Goal: Contribute content

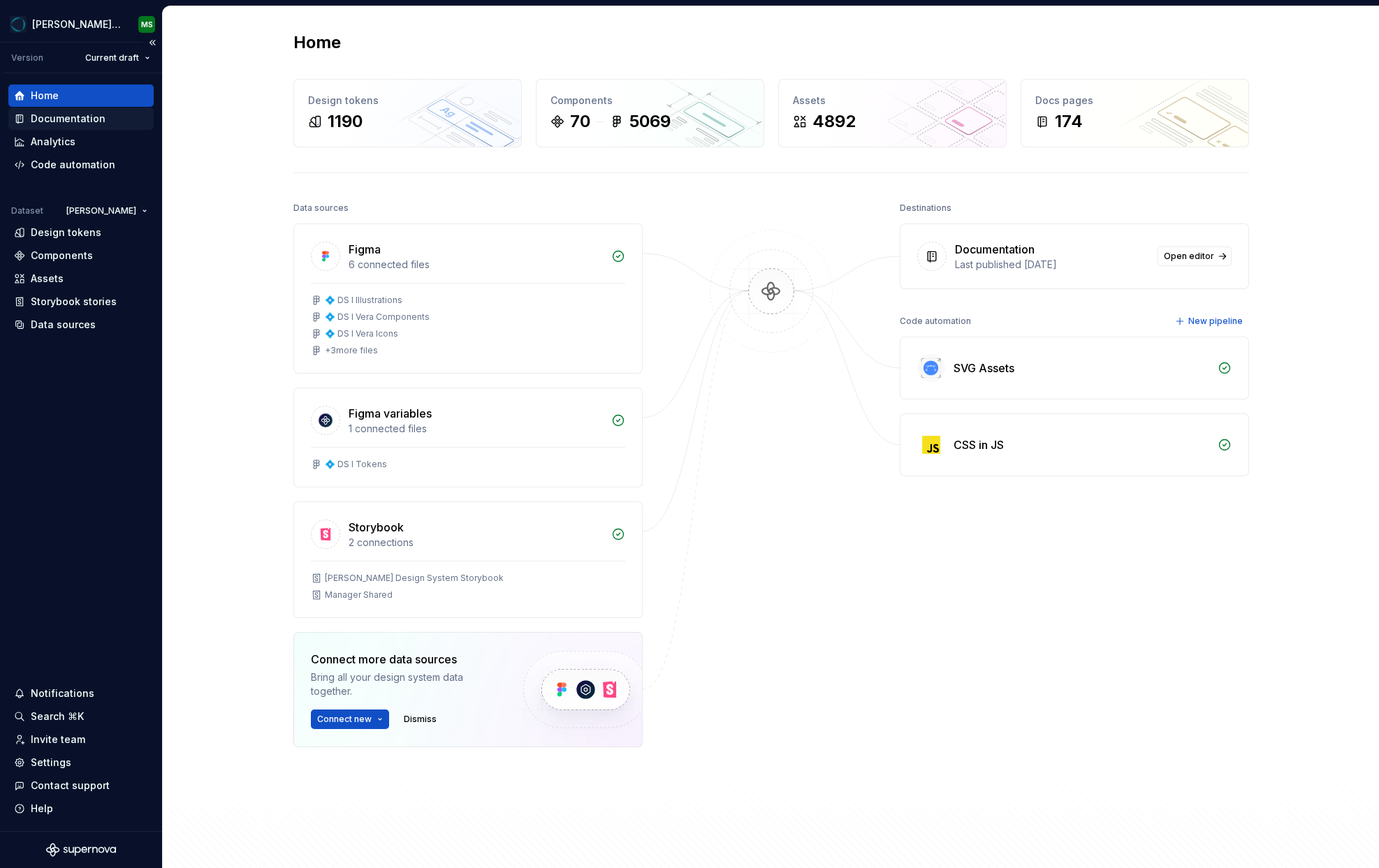
click at [39, 109] on div "Documentation" at bounding box center [81, 118] width 145 height 22
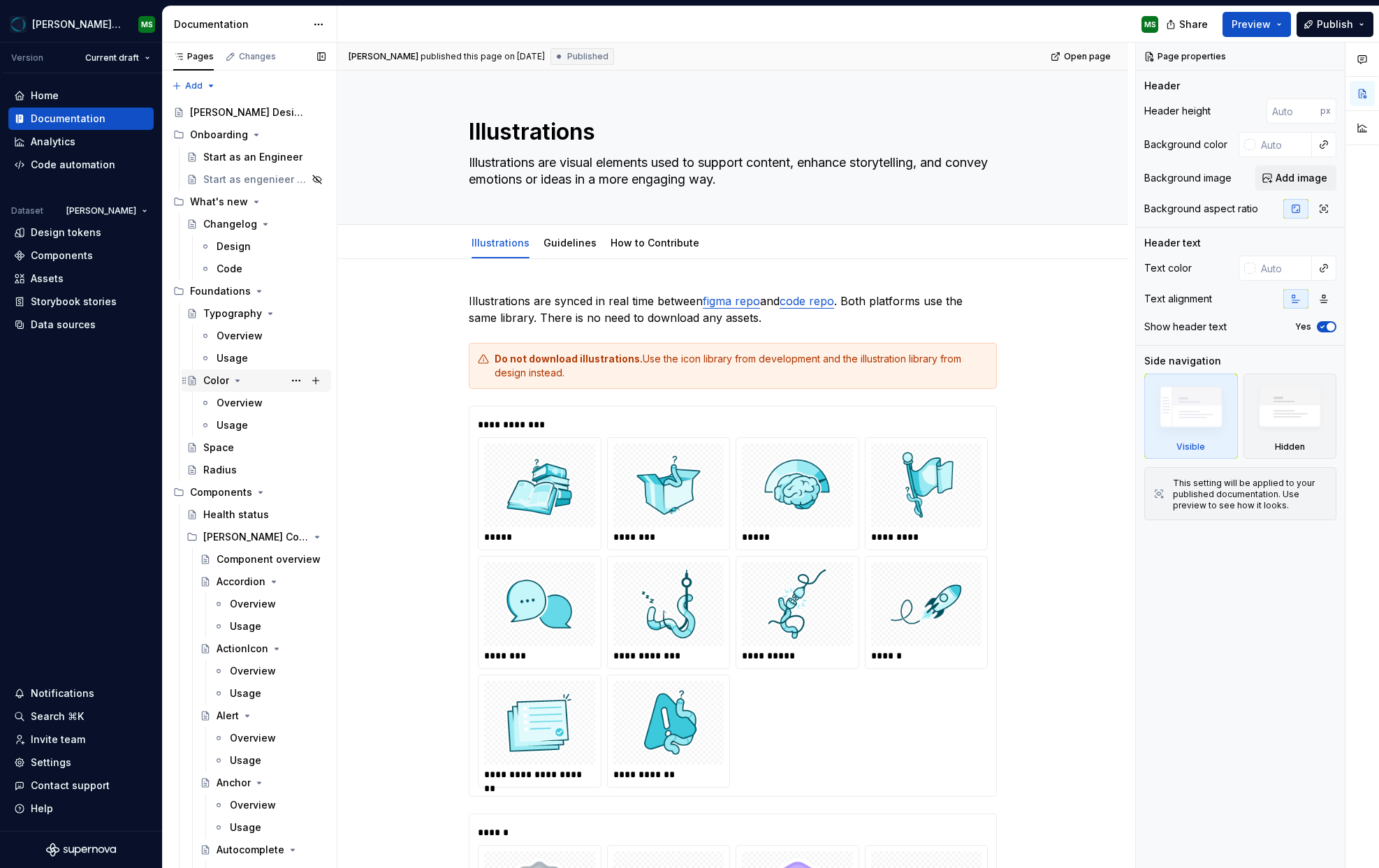
scroll to position [45, 0]
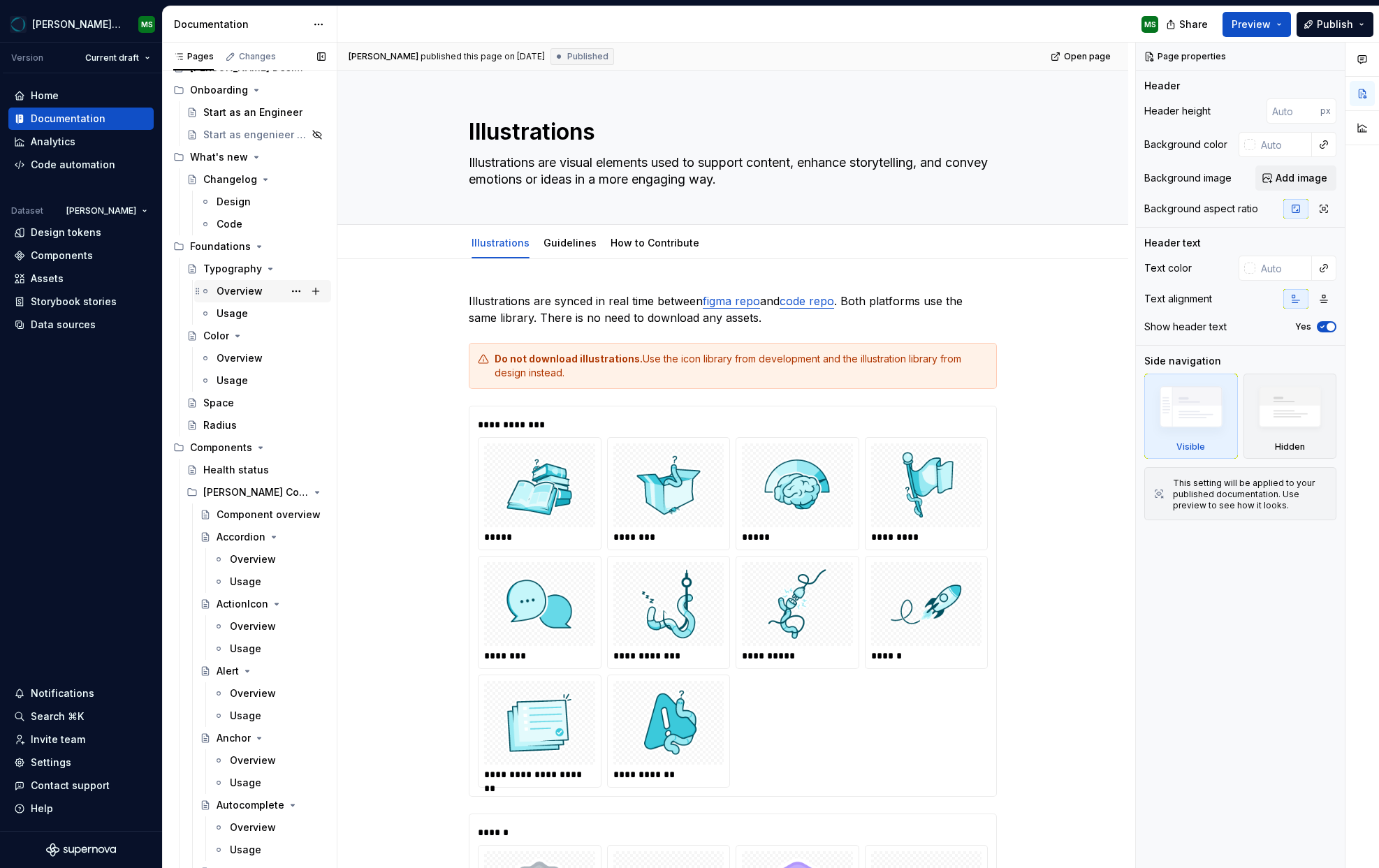
click at [230, 289] on div "Overview" at bounding box center [239, 291] width 46 height 14
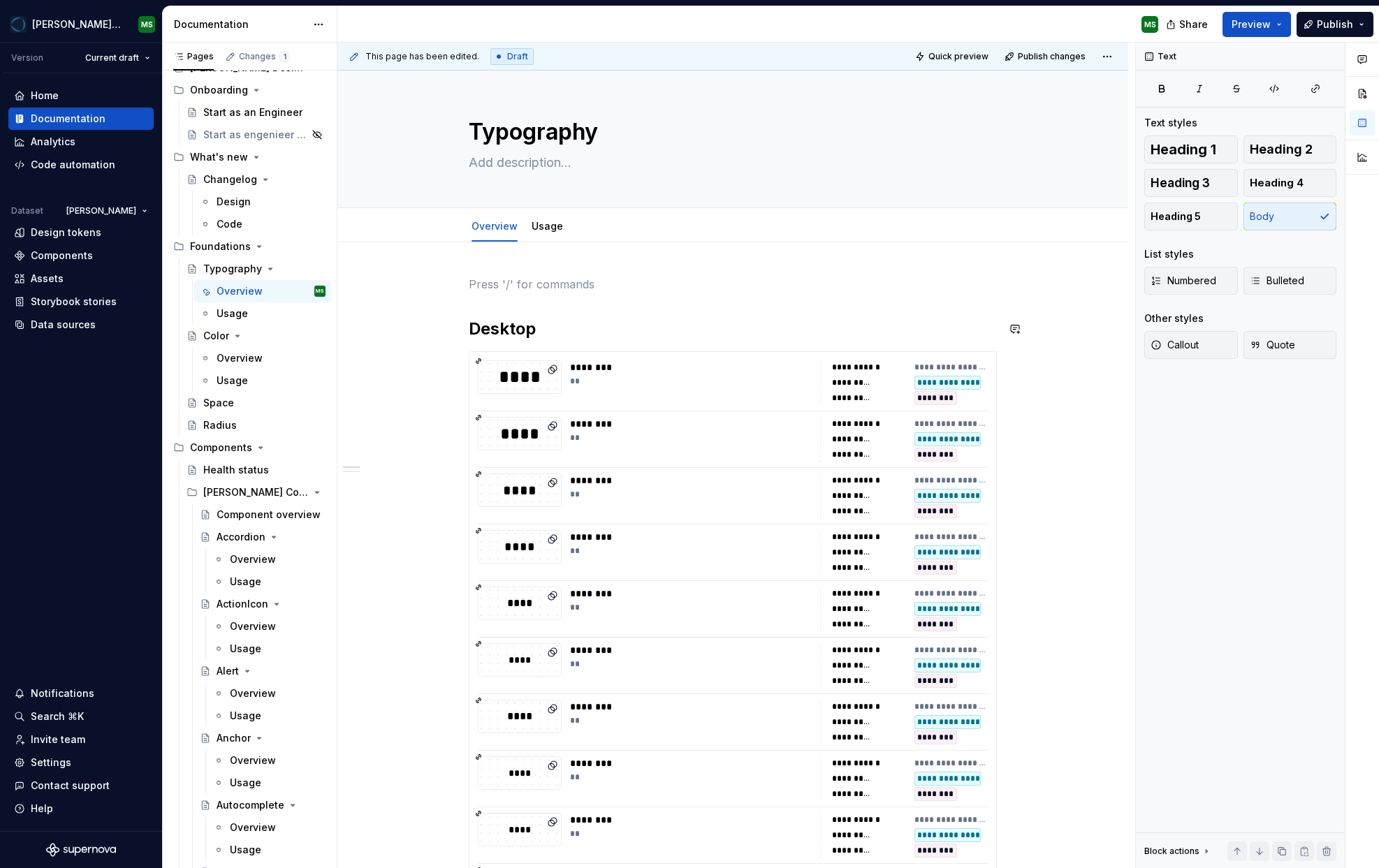
type textarea "*"
click at [517, 286] on p at bounding box center [733, 284] width 528 height 16
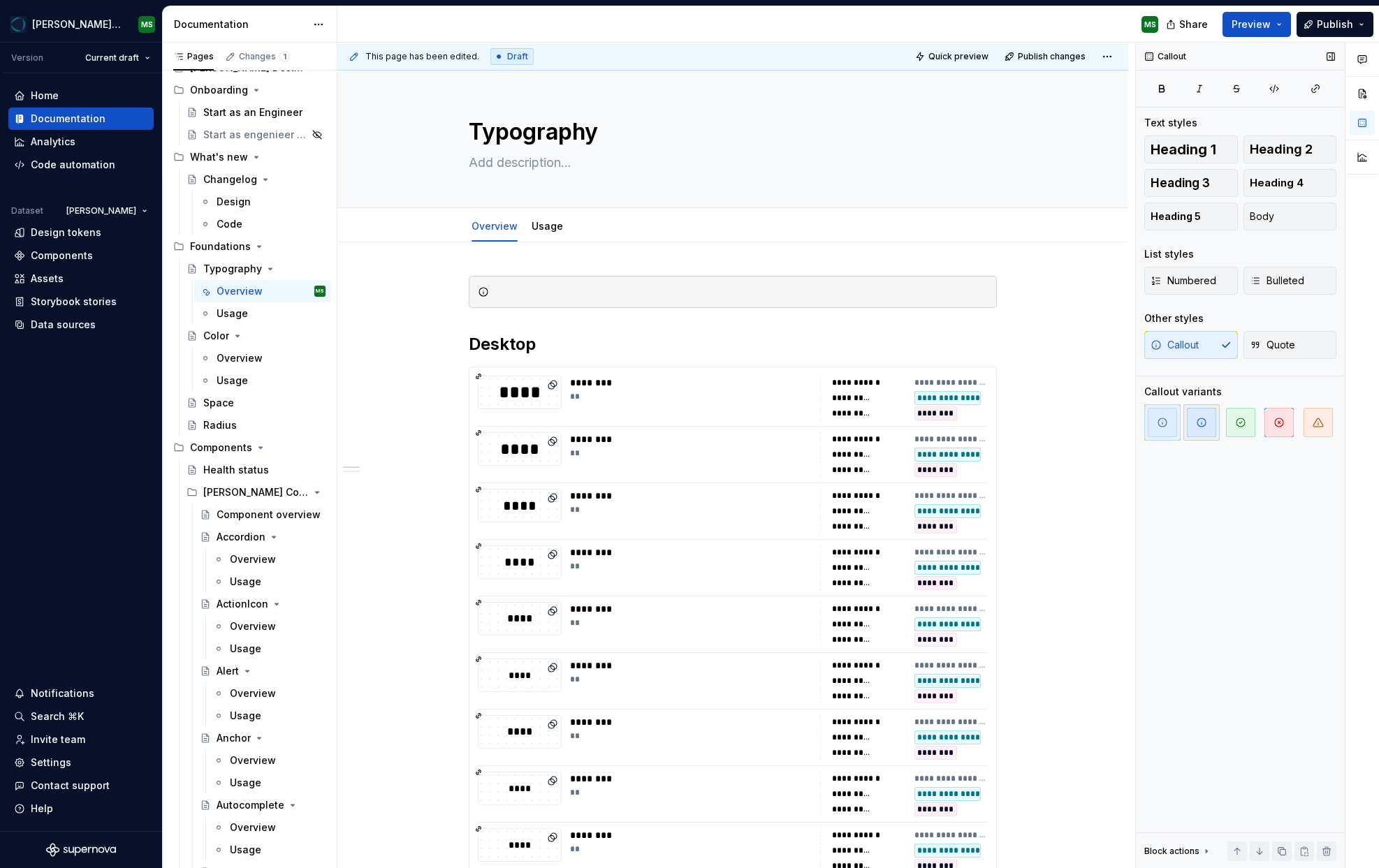
click at [1203, 425] on icon "button" at bounding box center [1201, 422] width 11 height 11
click at [559, 292] on div at bounding box center [742, 292] width 493 height 14
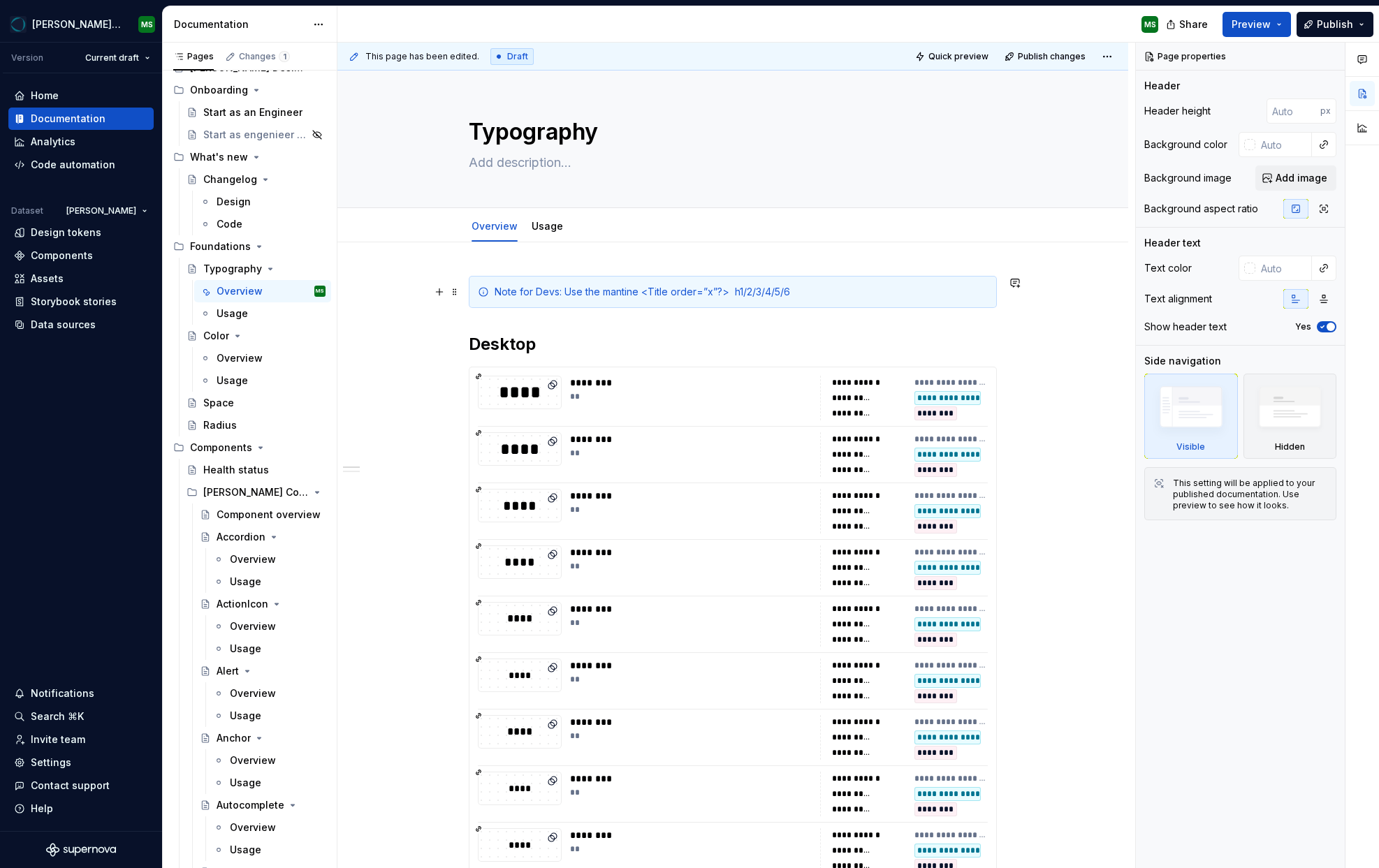
click at [709, 280] on div "Note for Devs: Use the mantine <Title order=”x”?> h1/2/3/4/5/6" at bounding box center [733, 292] width 528 height 32
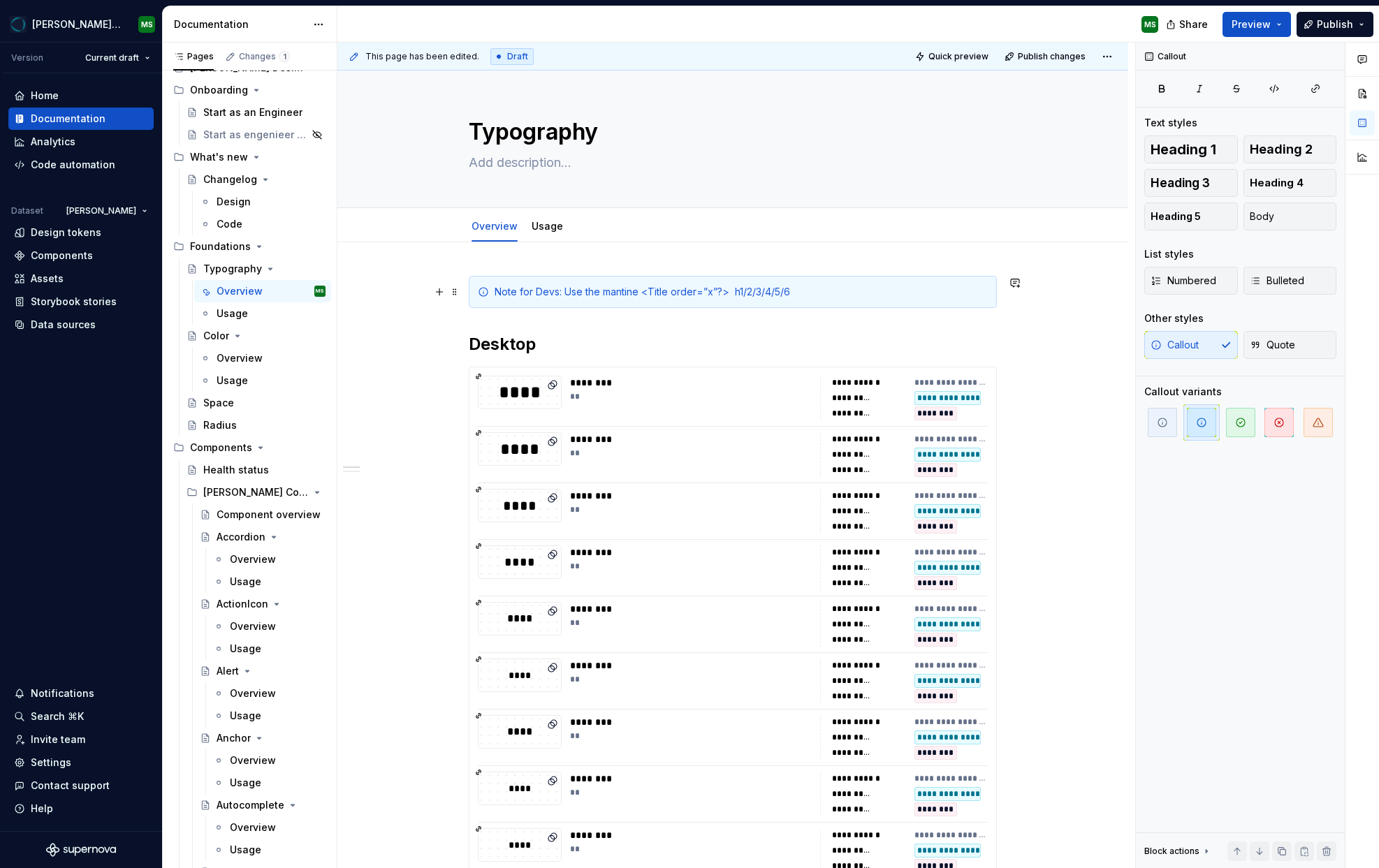
click at [724, 292] on div "Note for Devs: Use the mantine <Title order=”x”?> h1/2/3/4/5/6" at bounding box center [742, 292] width 493 height 14
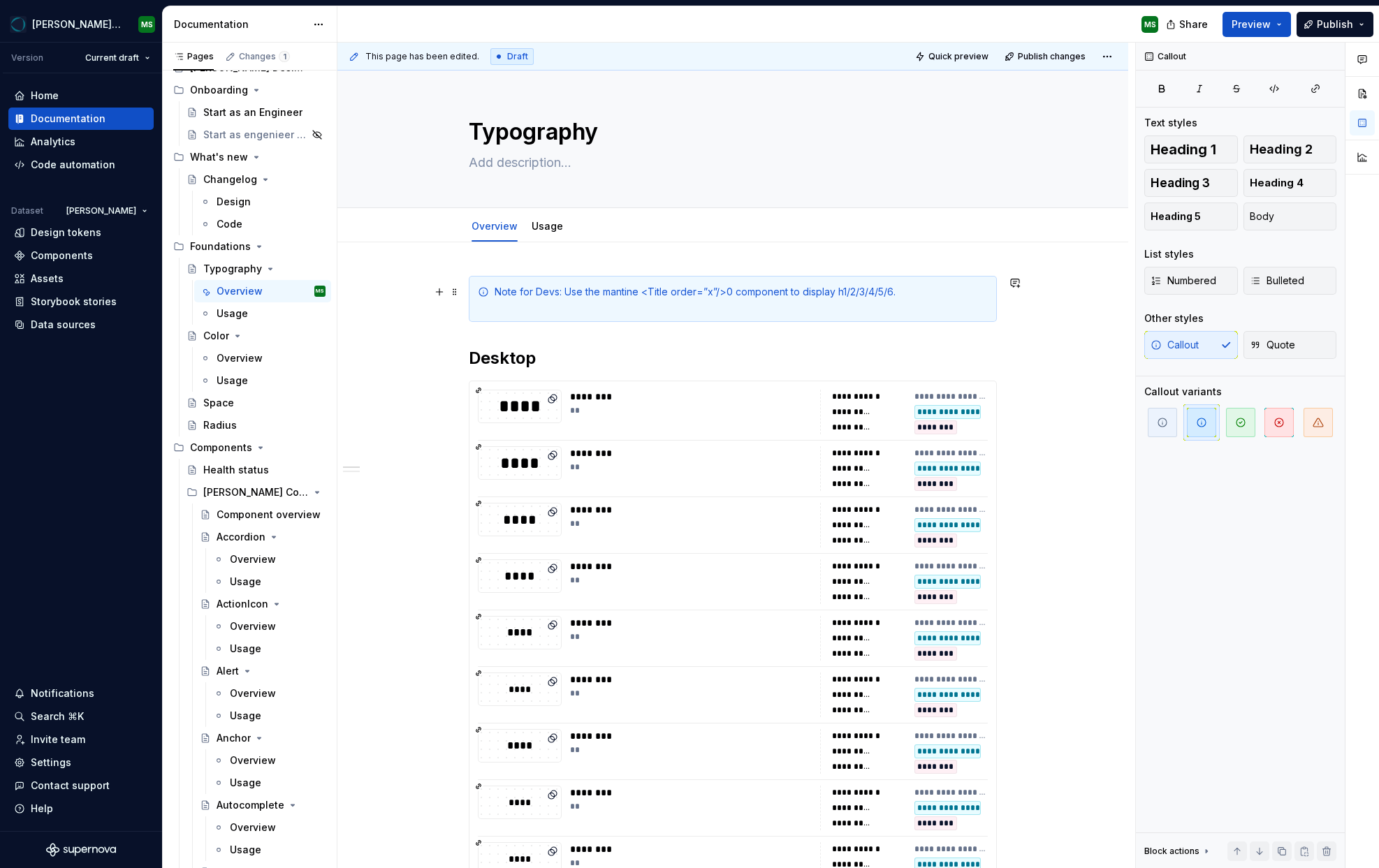
drag, startPoint x: 566, startPoint y: 288, endPoint x: 580, endPoint y: 295, distance: 15.7
click at [566, 289] on div "Note for Devs: Use the mantine <Title order=”x”/>0 component to display h1/2/3/…" at bounding box center [742, 298] width 493 height 28
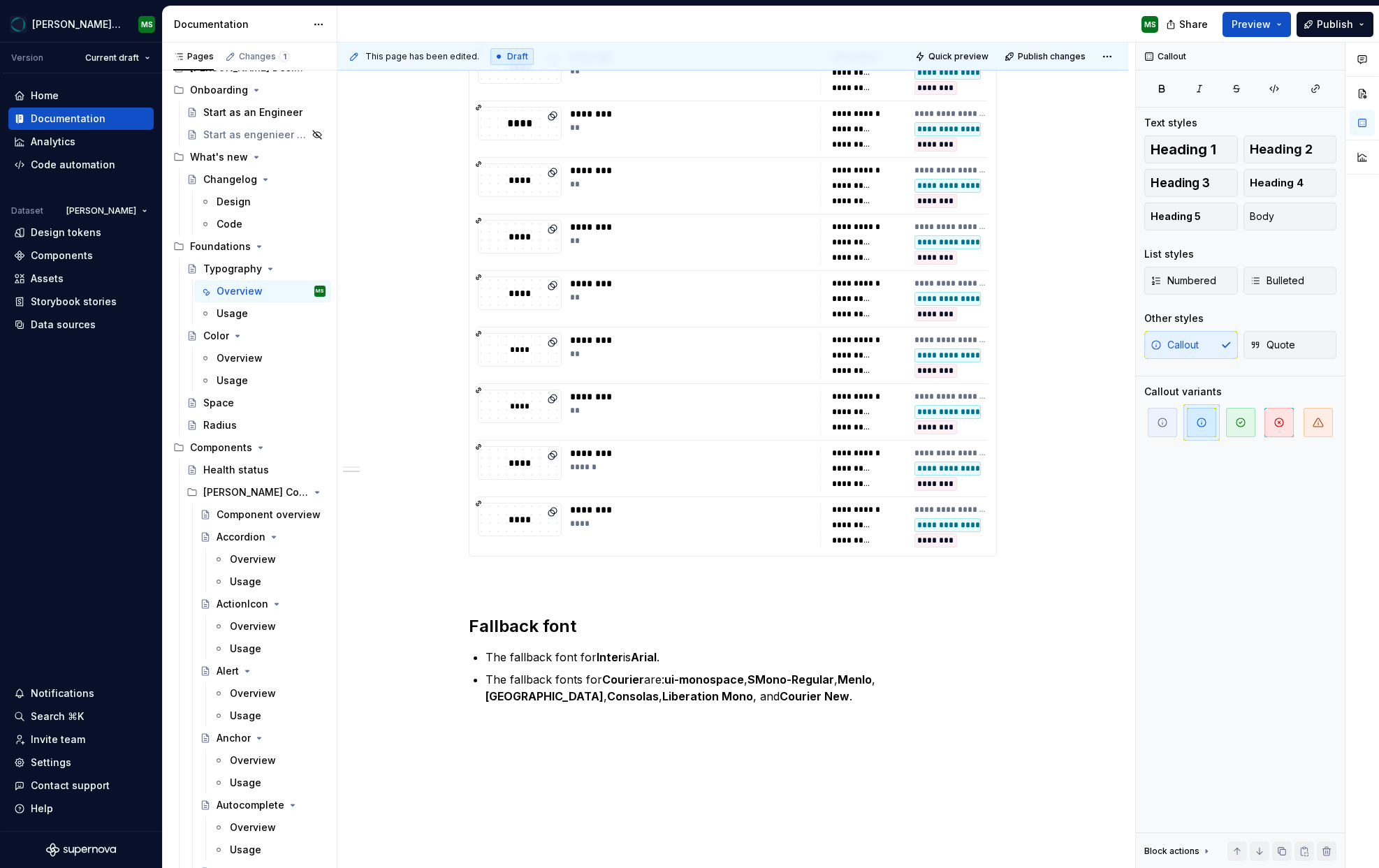
scroll to position [630, 0]
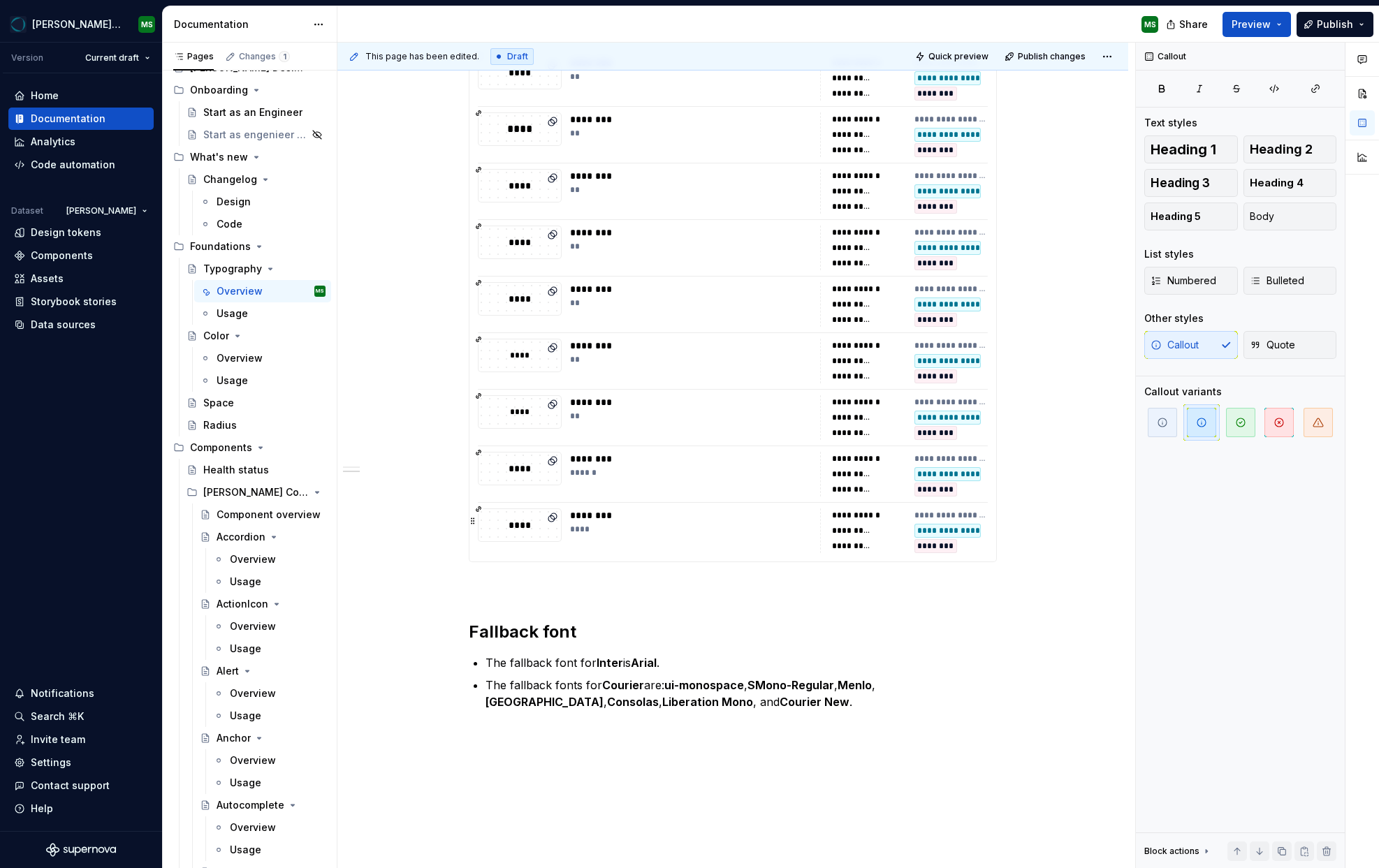
click at [957, 515] on div "**********" at bounding box center [952, 515] width 74 height 11
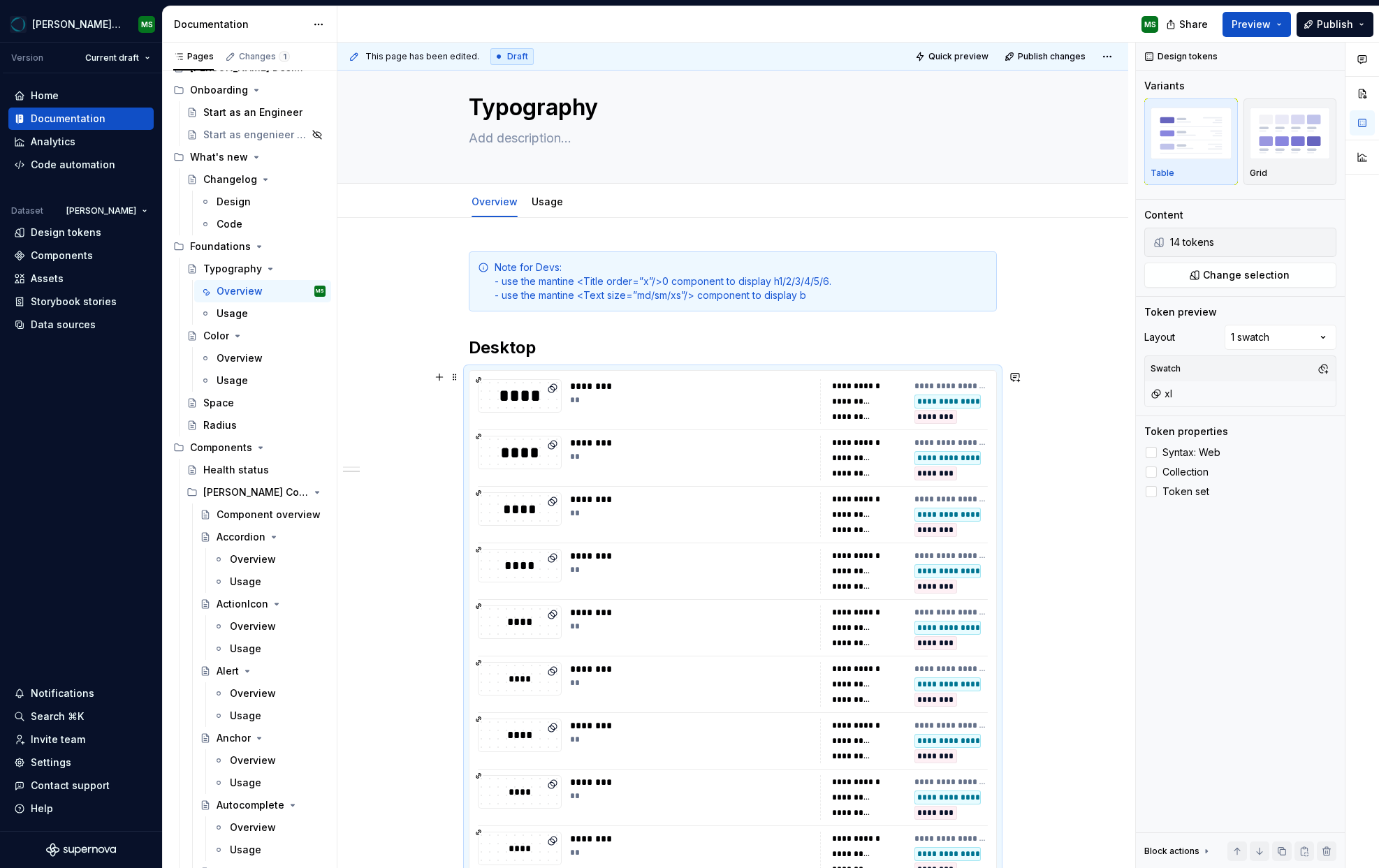
scroll to position [0, 0]
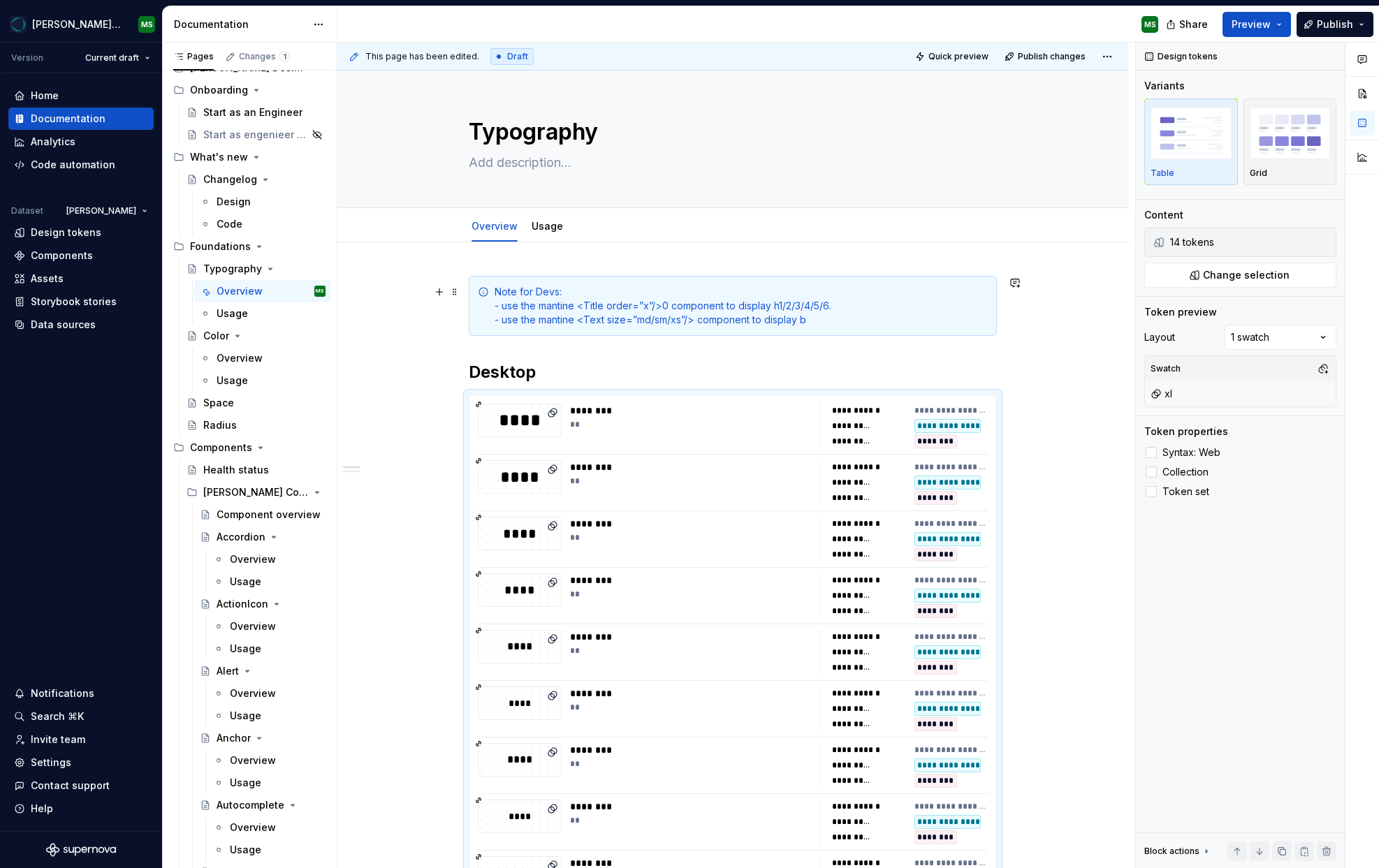
click at [820, 316] on div "Note for Devs: - use the mantine <Title order=”x”/>0 component to display h1/2/…" at bounding box center [742, 306] width 493 height 42
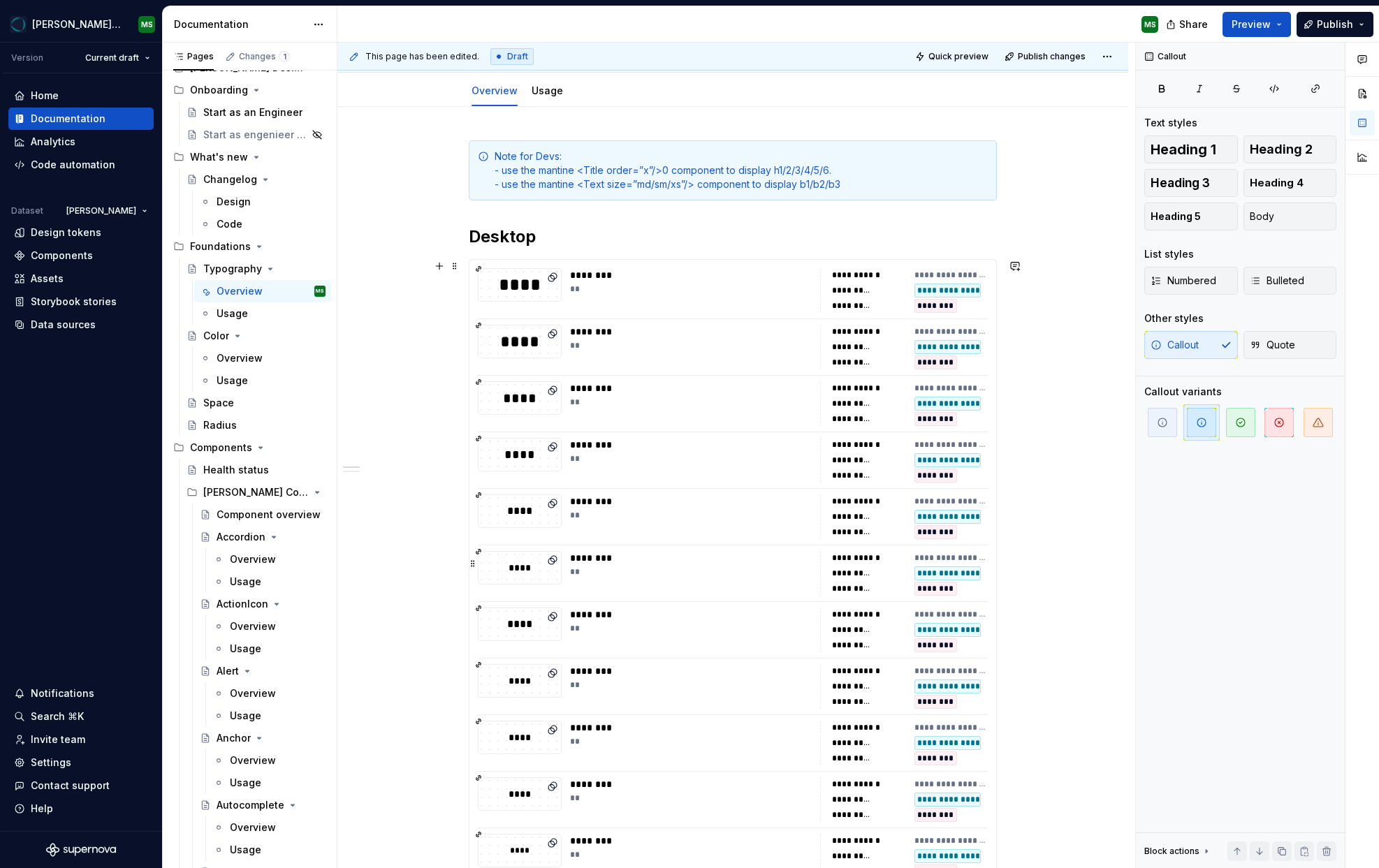
scroll to position [43, 0]
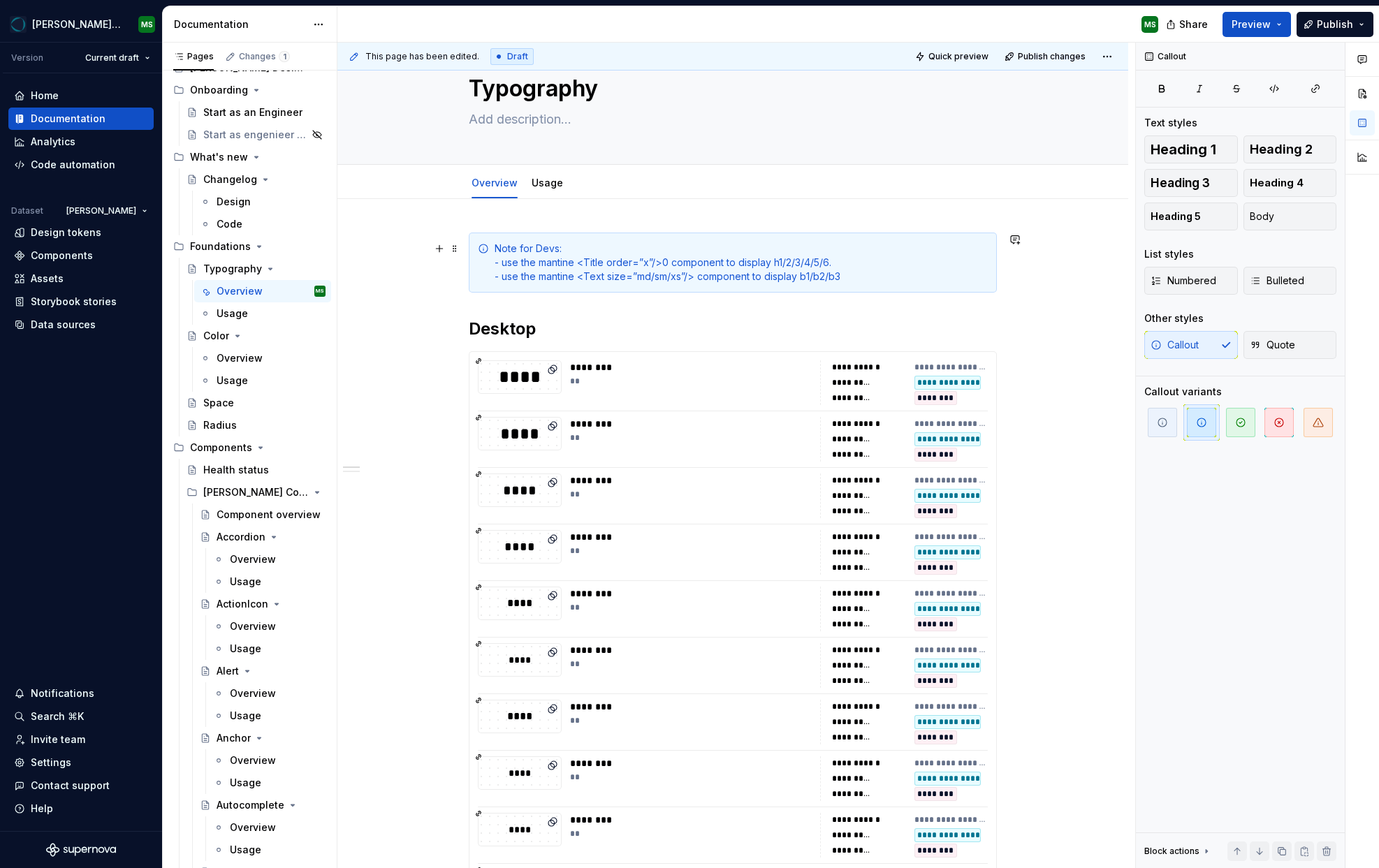
click at [955, 256] on div "Note for Devs: - use the mantine <Title order=”x”/>0 component to display h1/2/…" at bounding box center [742, 262] width 493 height 42
click at [1316, 422] on icon "button" at bounding box center [1318, 422] width 11 height 11
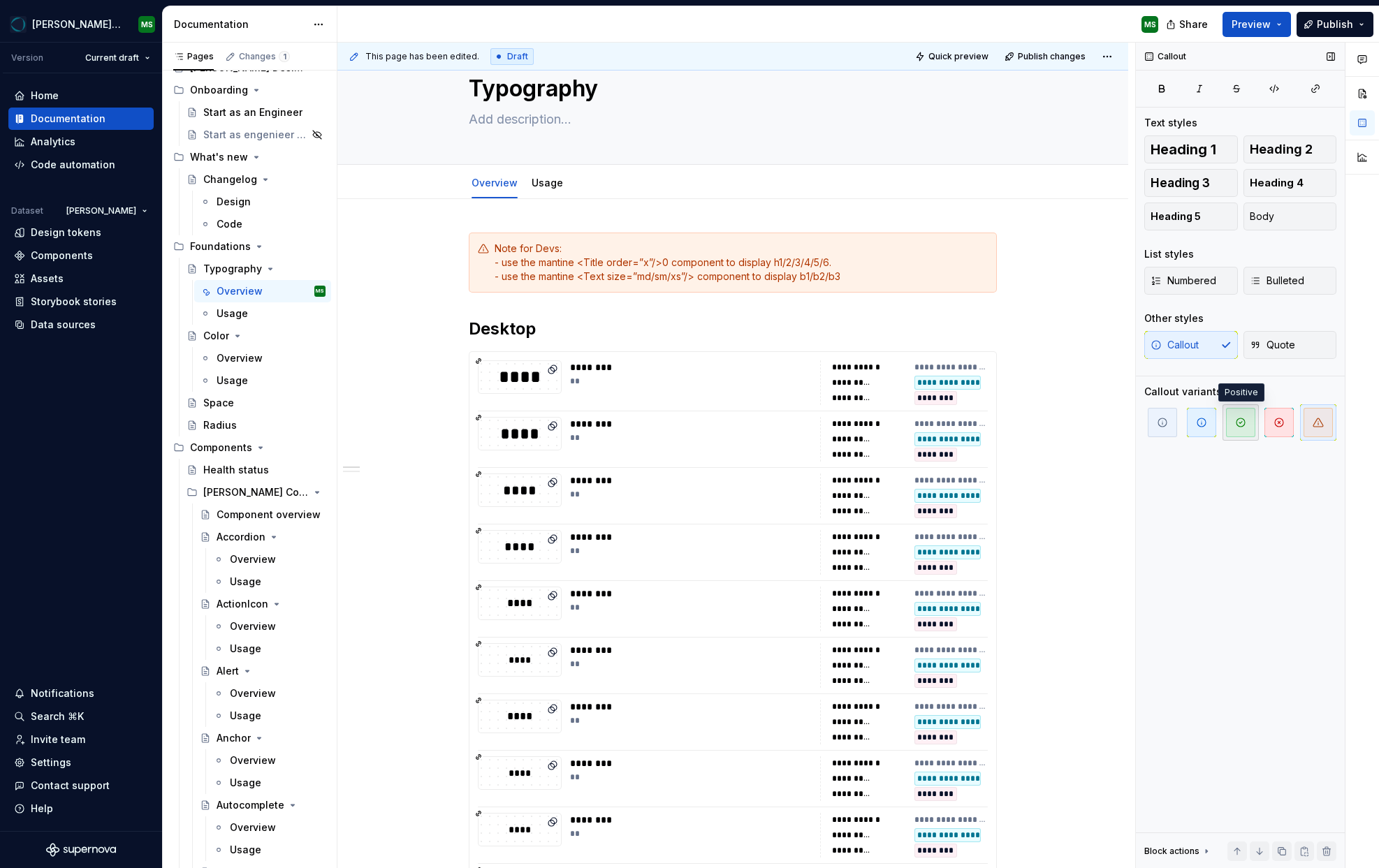
click at [1237, 421] on icon "button" at bounding box center [1240, 422] width 11 height 11
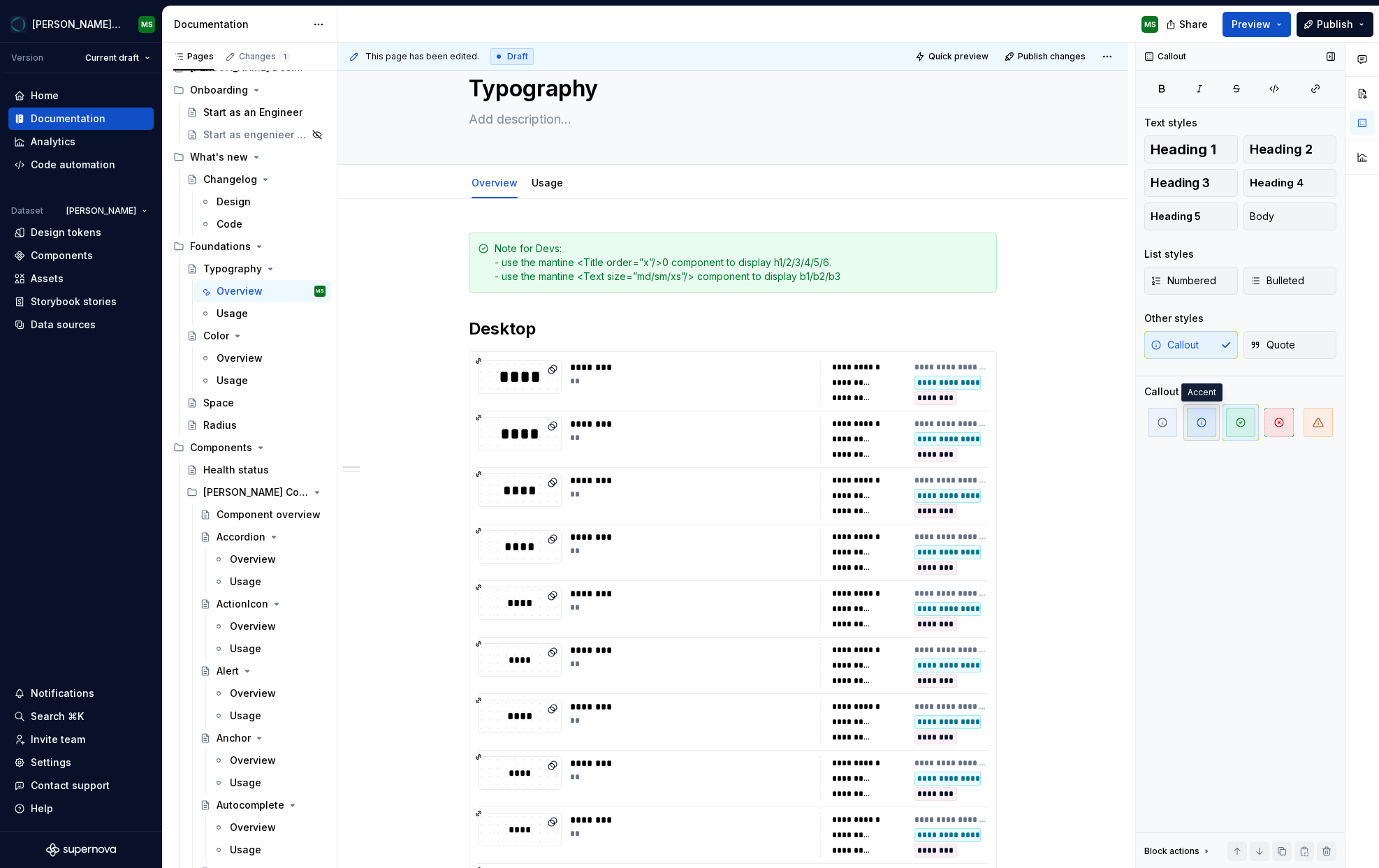
click at [1201, 424] on icon "button" at bounding box center [1201, 422] width 8 height 8
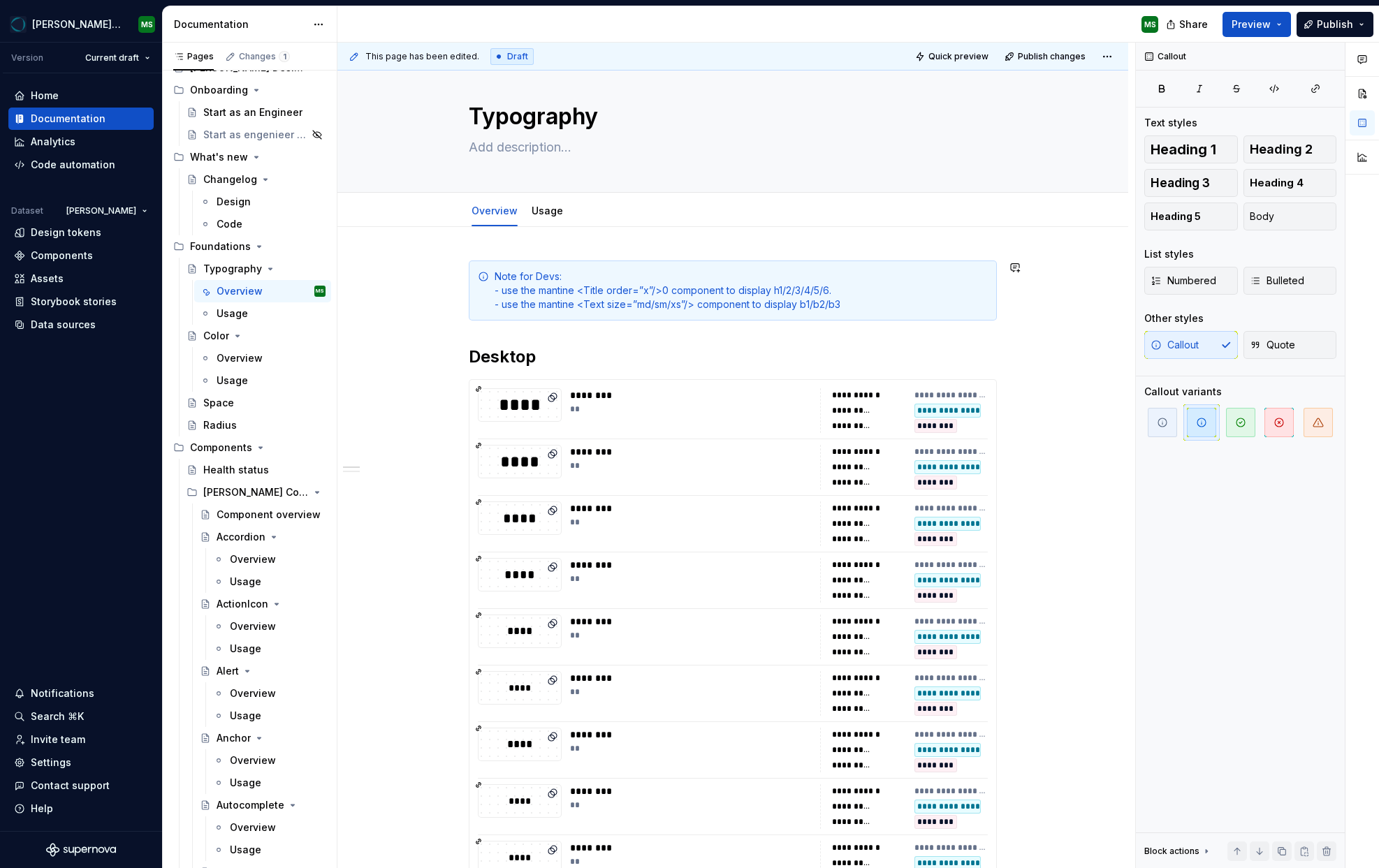
scroll to position [0, 0]
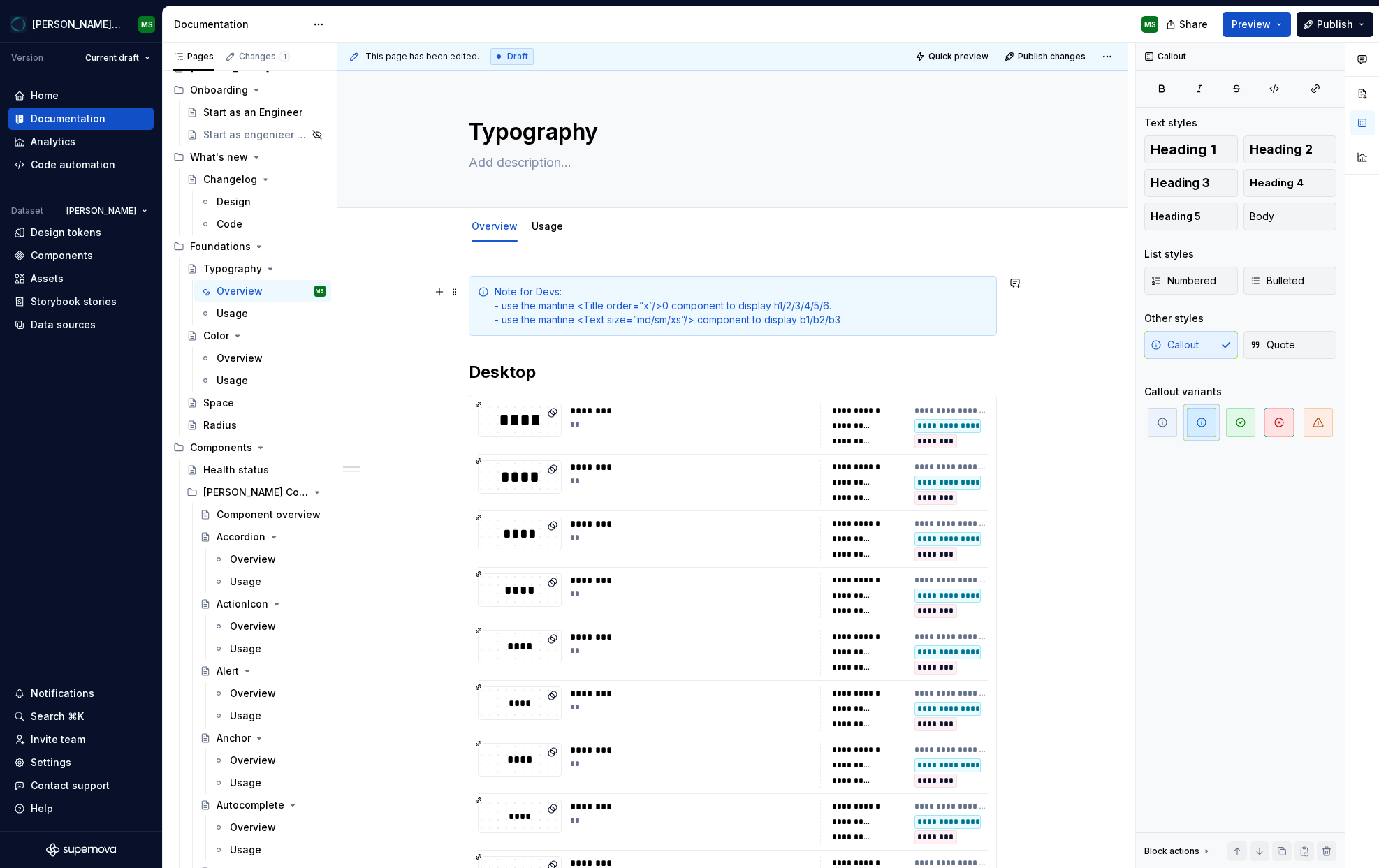
drag, startPoint x: 511, startPoint y: 304, endPoint x: 523, endPoint y: 314, distance: 15.6
click at [511, 304] on div "Note for Devs: - use the mantine <Title order=”x”/>0 component to display h1/2/…" at bounding box center [742, 306] width 493 height 42
click at [531, 289] on div "Note for Devs: - Use the mantine <Title order=”x”/>0 component to display h1/2/…" at bounding box center [742, 306] width 493 height 42
drag, startPoint x: 556, startPoint y: 292, endPoint x: 499, endPoint y: 293, distance: 57.0
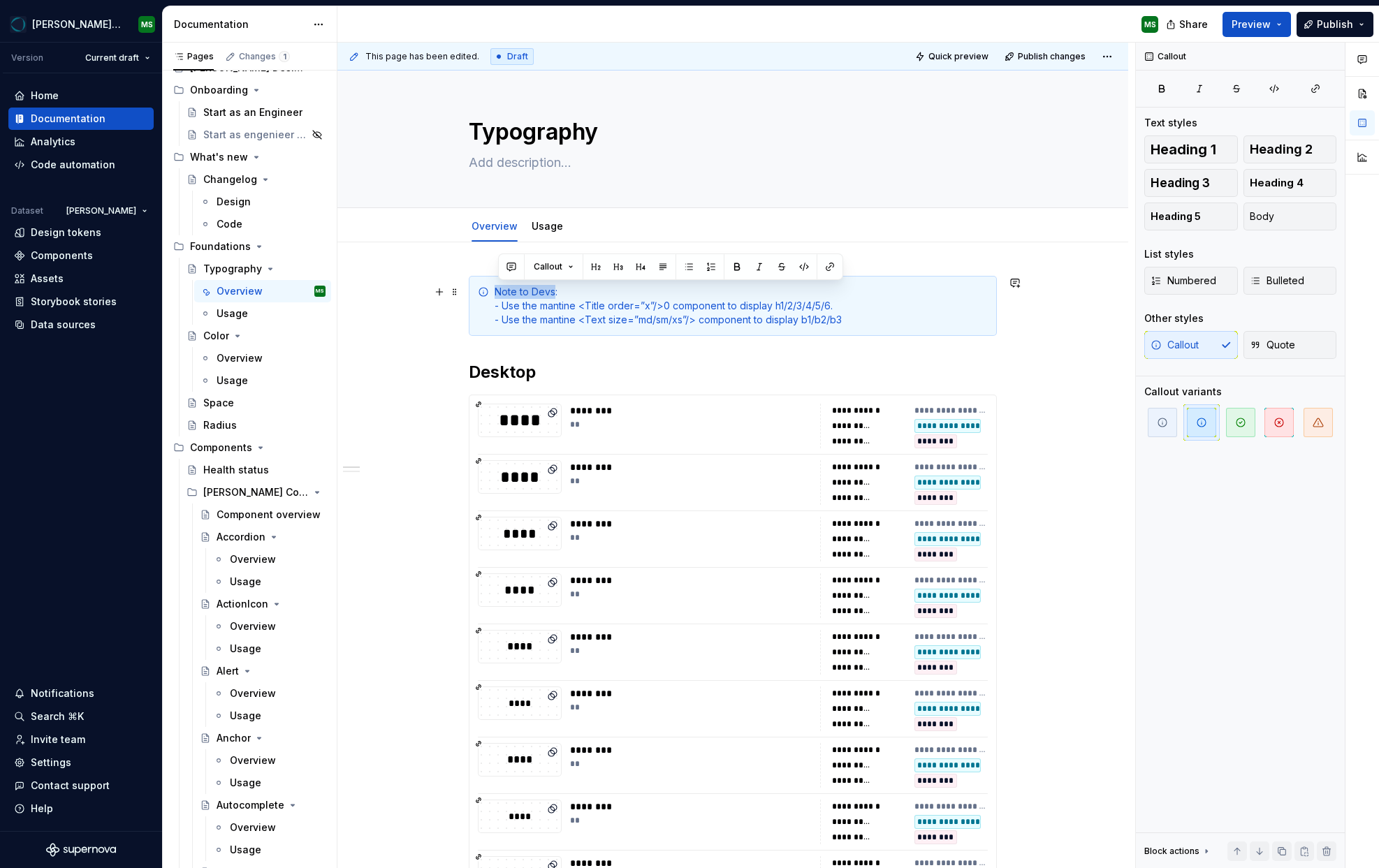
click at [499, 293] on div "Note to Devs: - Use the mantine <Title order=”x”/>0 component to display h1/2/3…" at bounding box center [742, 306] width 493 height 42
click at [661, 304] on div "Note to Devs : - Use the mantine <Title order=”x”/>0 component to display h1/2/…" at bounding box center [742, 306] width 493 height 42
drag, startPoint x: 1343, startPoint y: 25, endPoint x: 1331, endPoint y: 30, distance: 13.0
click at [1343, 25] on span "Publish" at bounding box center [1335, 24] width 36 height 14
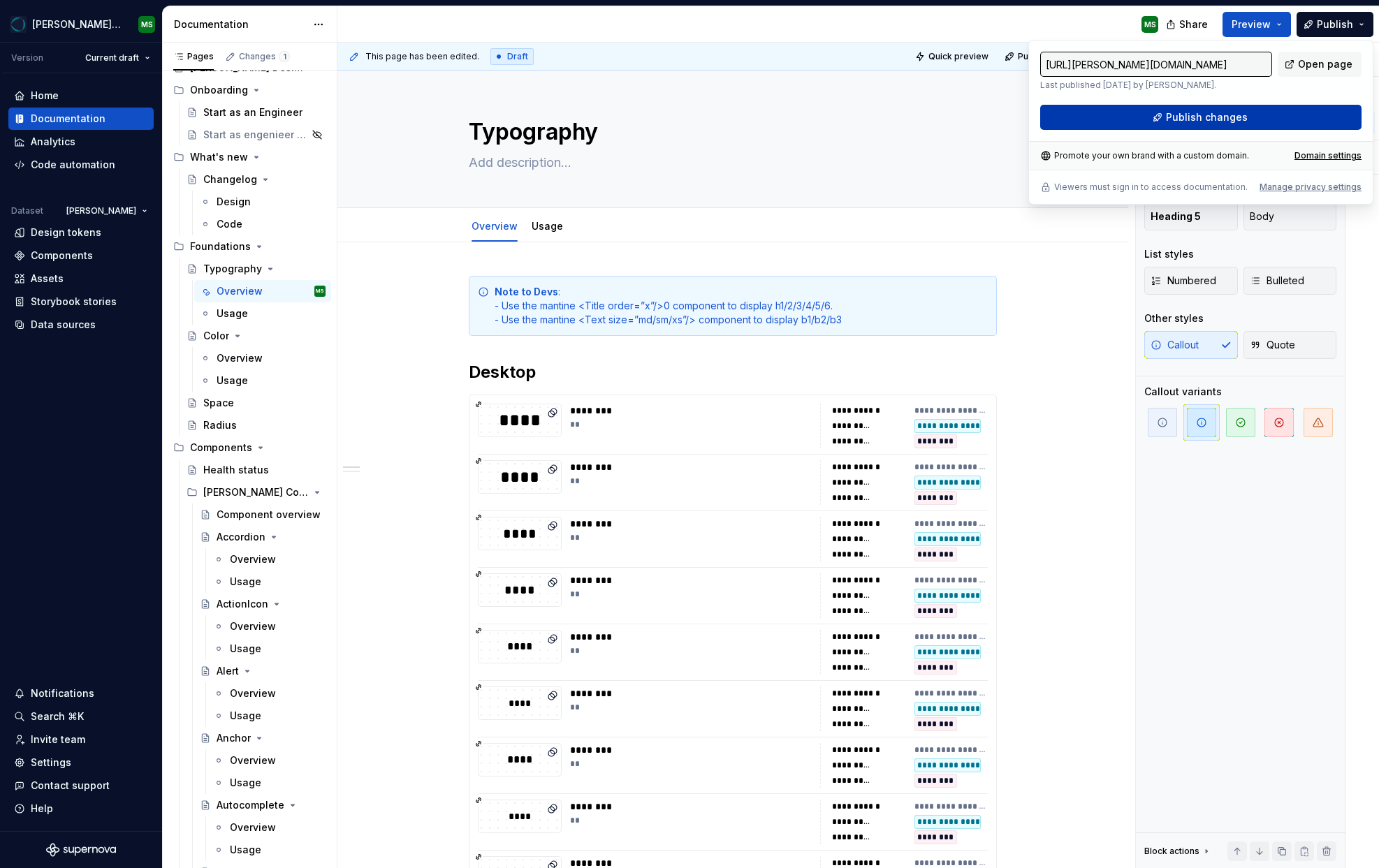
click at [1196, 120] on span "Publish changes" at bounding box center [1207, 117] width 82 height 14
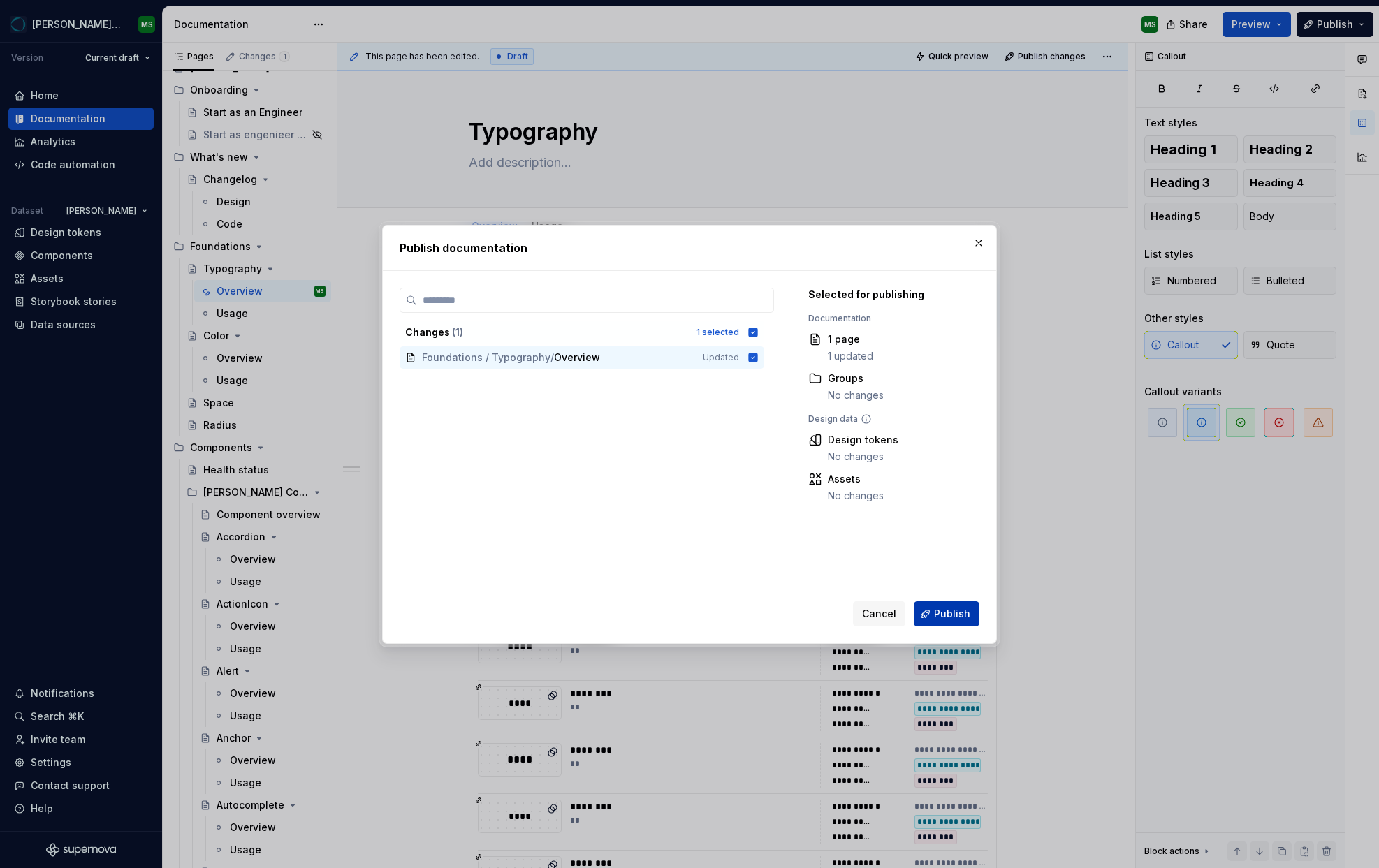
click at [942, 609] on span "Publish" at bounding box center [952, 614] width 36 height 14
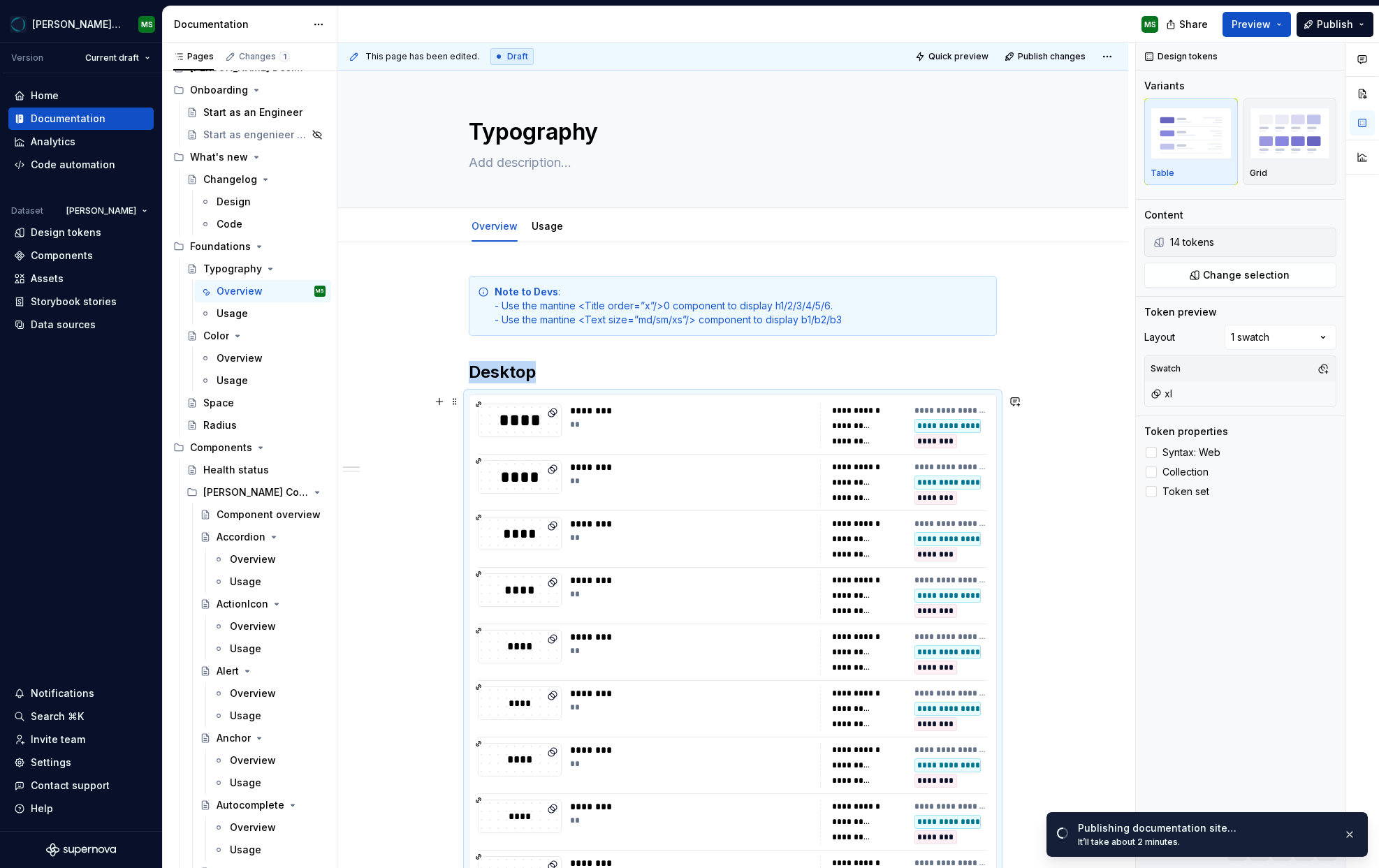
scroll to position [324, 0]
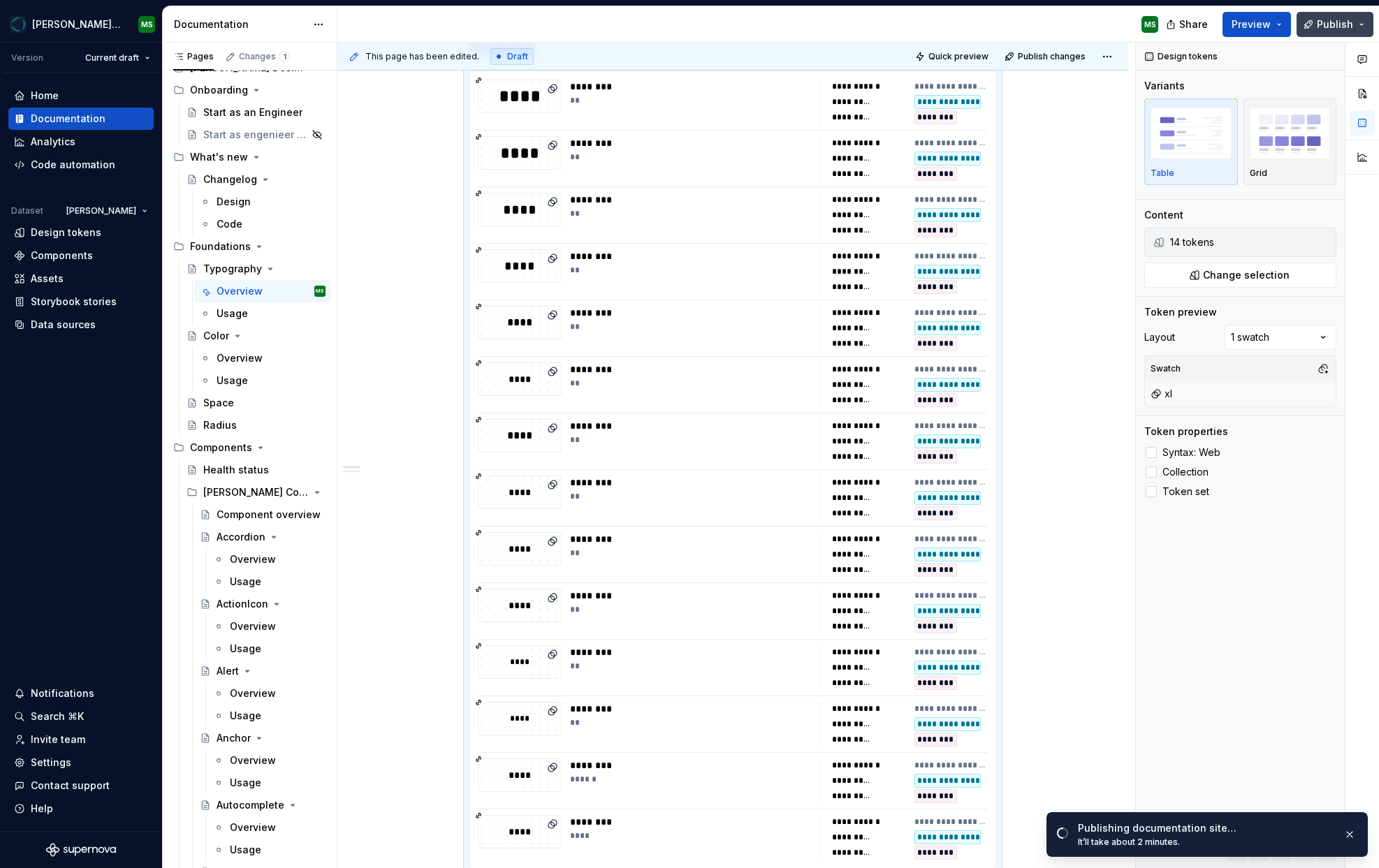
click at [1345, 19] on span "Publish" at bounding box center [1335, 24] width 36 height 14
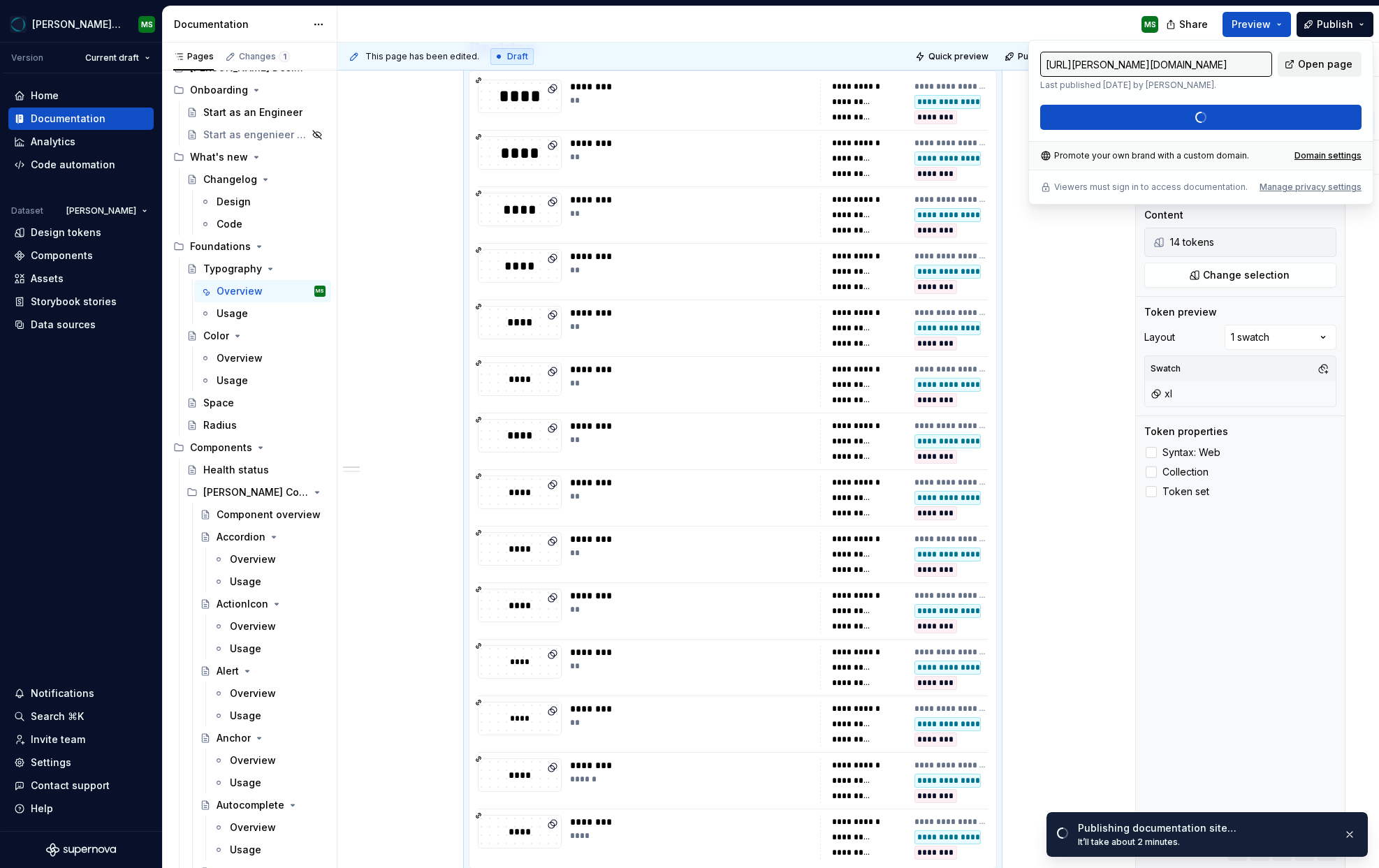
click at [1313, 64] on span "Open page" at bounding box center [1325, 64] width 55 height 14
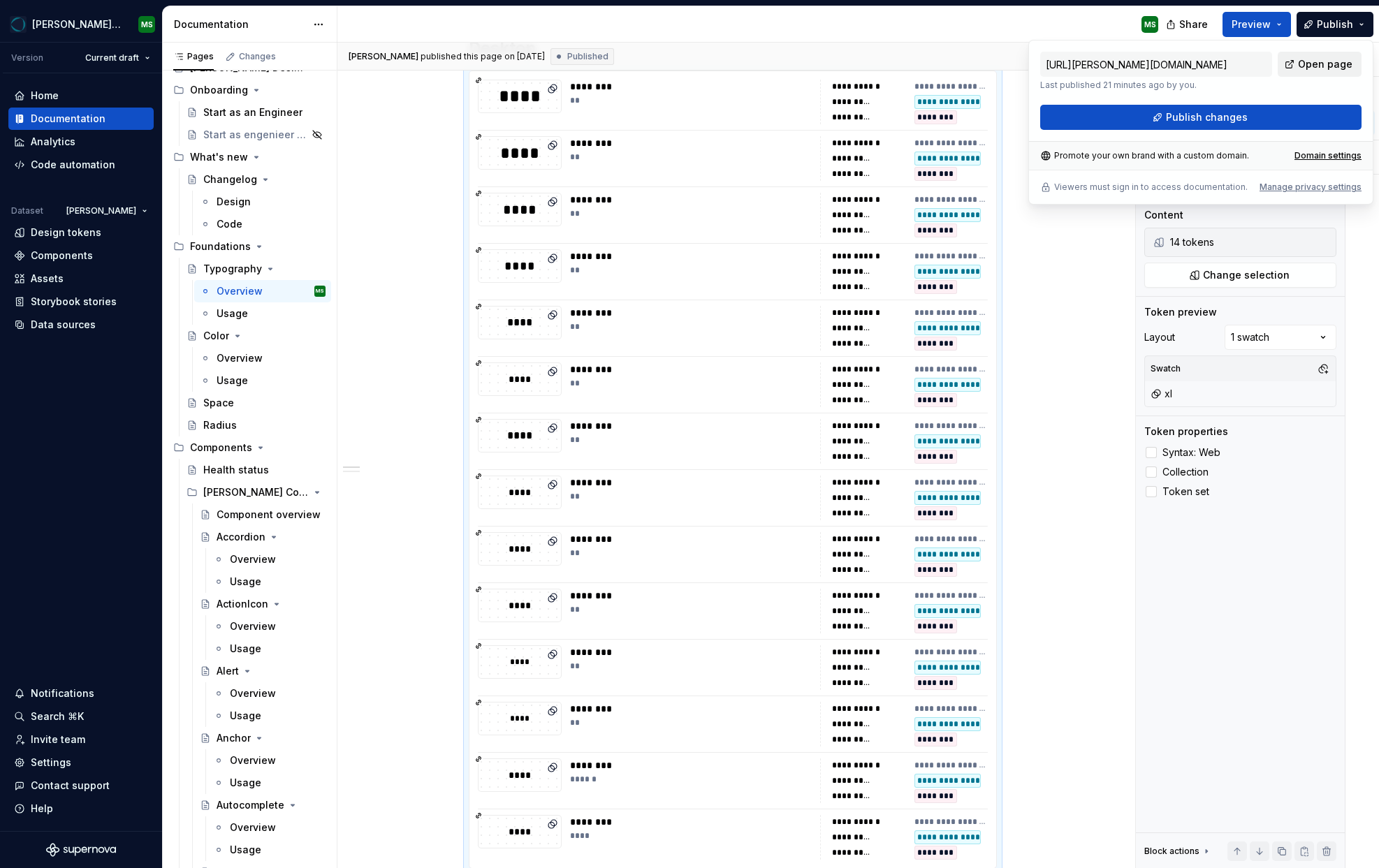
type textarea "*"
